Goal: Entertainment & Leisure: Consume media (video, audio)

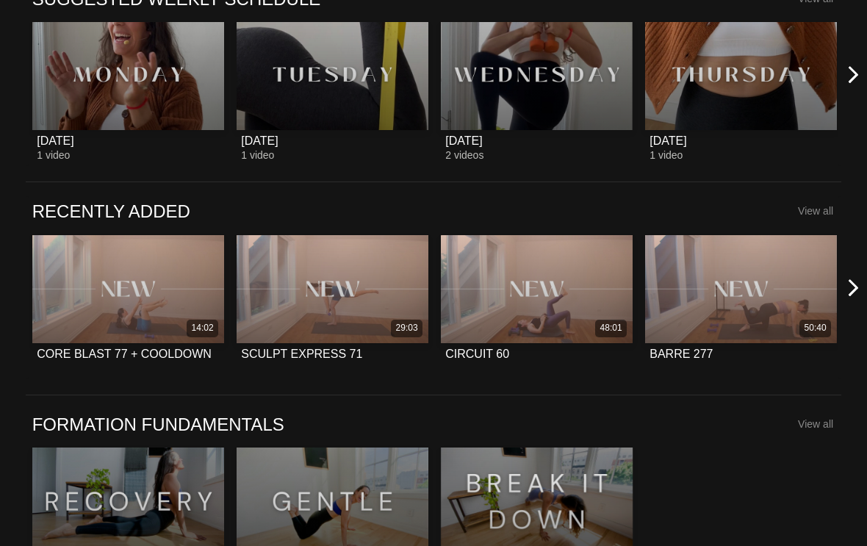
scroll to position [616, 0]
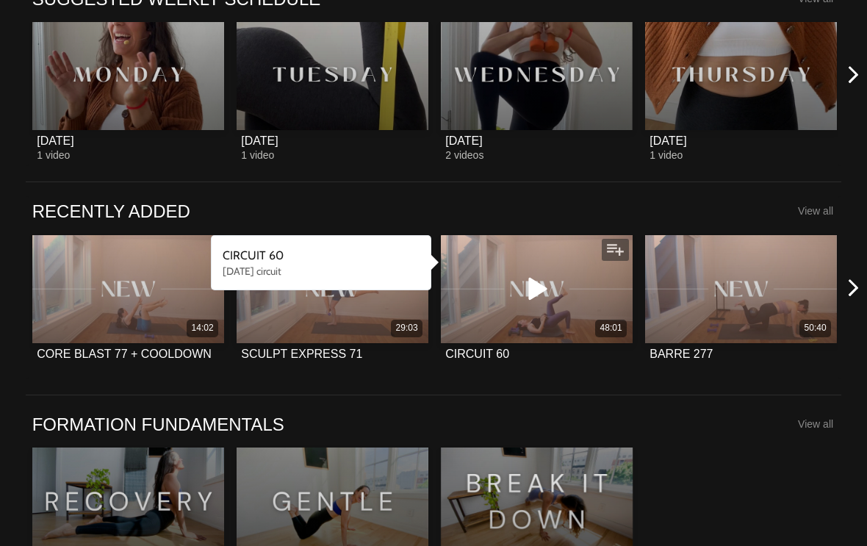
click at [557, 310] on div "48:01" at bounding box center [537, 289] width 192 height 108
